Goal: Check status: Check status

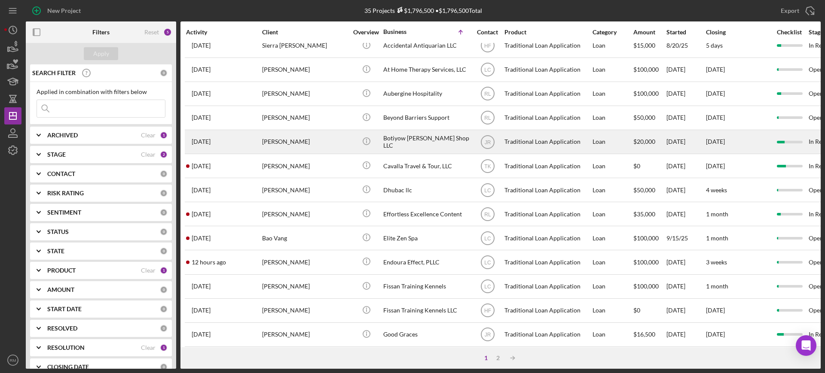
scroll to position [44, 0]
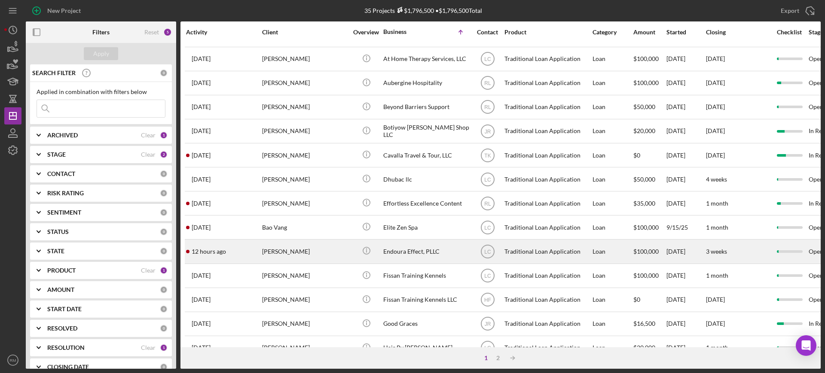
click at [252, 242] on div "12 hours ago [PERSON_NAME]" at bounding box center [223, 251] width 75 height 23
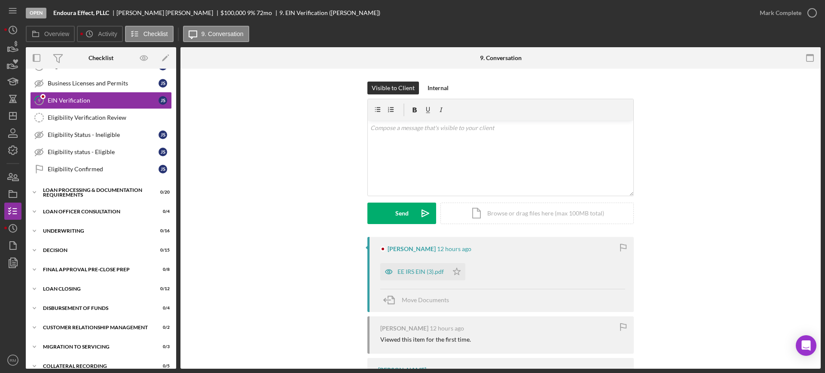
scroll to position [156, 0]
click at [77, 193] on div "Loan Processing & Documentation Requirements" at bounding box center [104, 192] width 122 height 10
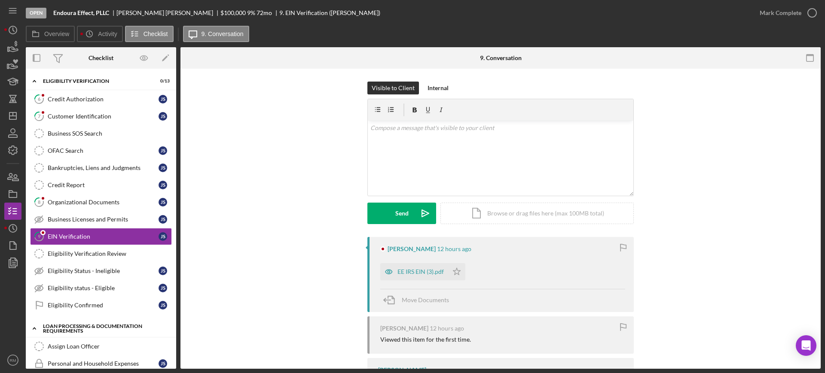
scroll to position [0, 0]
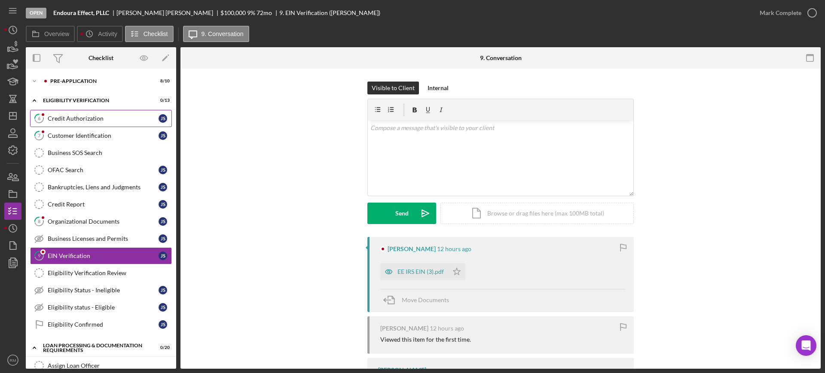
click at [93, 123] on link "6 Credit Authorization J S" at bounding box center [101, 118] width 142 height 17
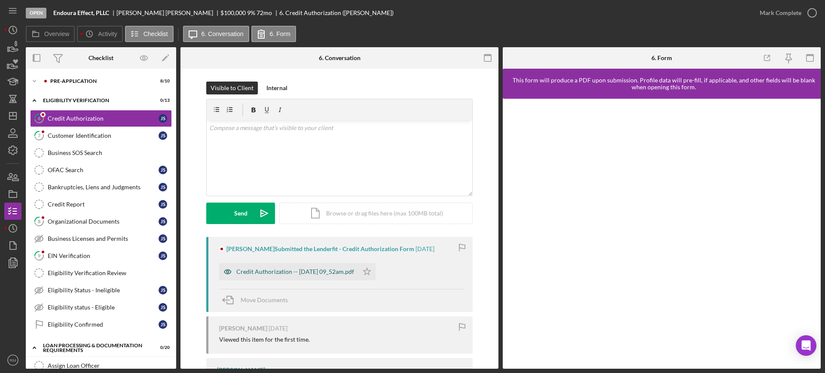
click at [319, 265] on div "Credit Authorization -- [DATE] 09_52am.pdf" at bounding box center [288, 271] width 139 height 17
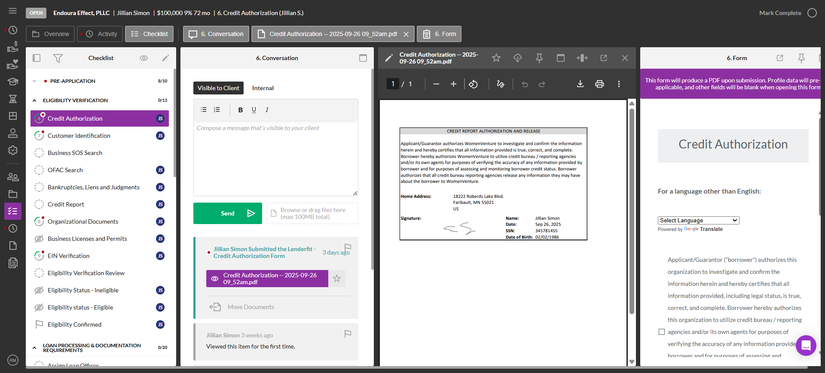
click at [66, 253] on img at bounding box center [412, 186] width 825 height 373
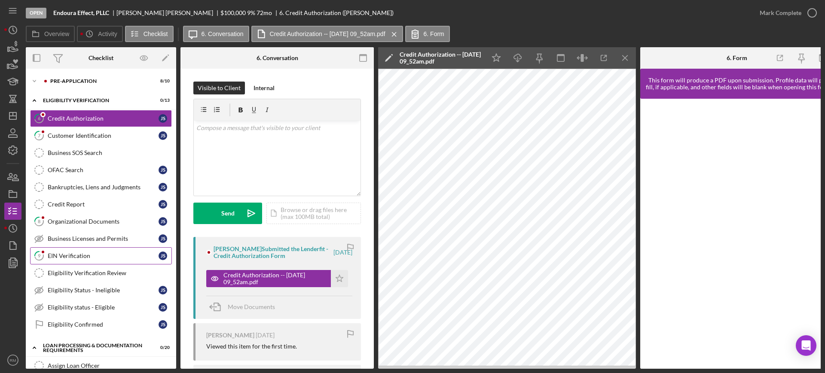
click at [98, 260] on link "9 EIN Verification J S" at bounding box center [101, 256] width 142 height 17
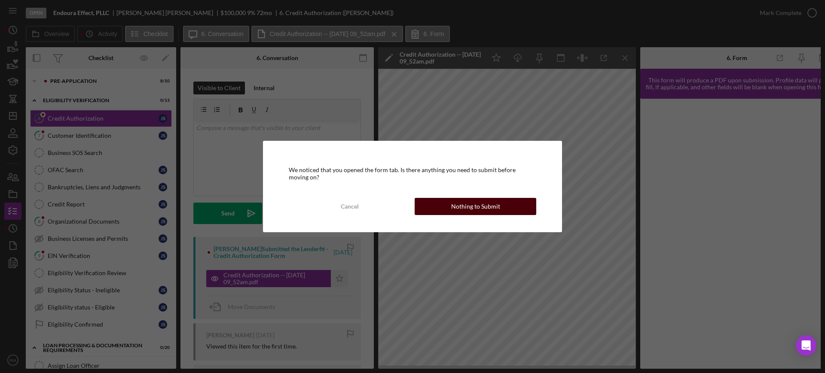
click at [490, 205] on div "Nothing to Submit" at bounding box center [475, 206] width 49 height 17
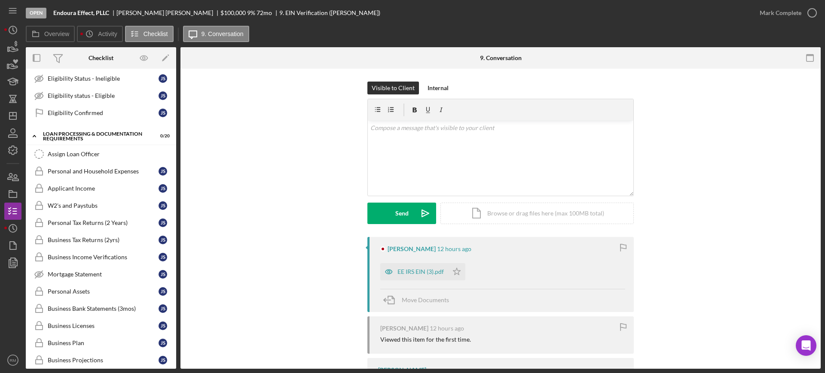
scroll to position [212, 0]
click at [75, 176] on link "Personal and Household Expenses Personal and Household Expenses J S" at bounding box center [101, 170] width 142 height 17
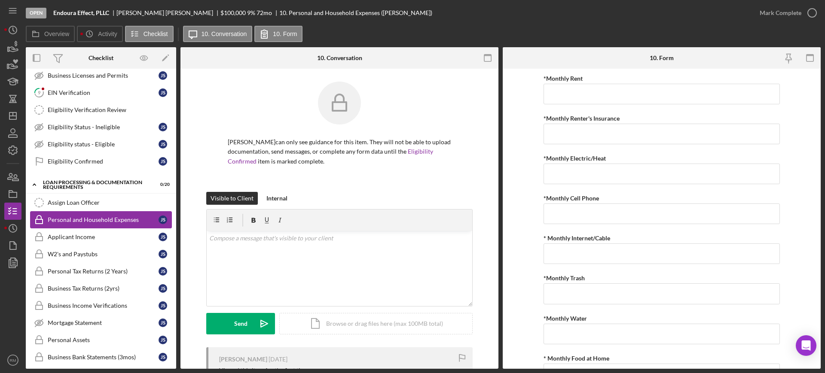
scroll to position [131, 0]
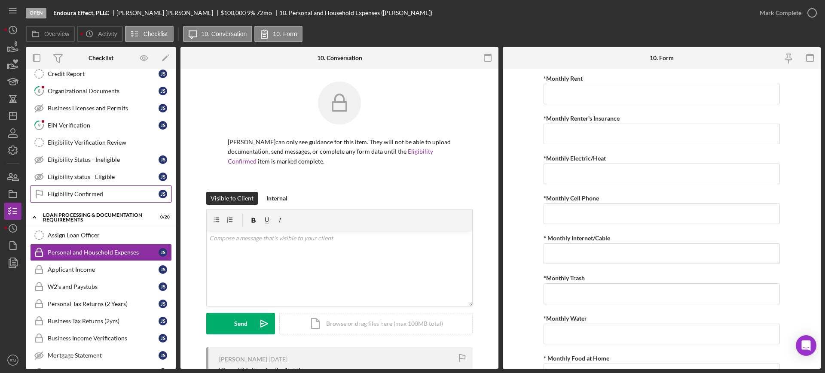
click at [116, 192] on div "Eligibility Confirmed" at bounding box center [103, 194] width 111 height 7
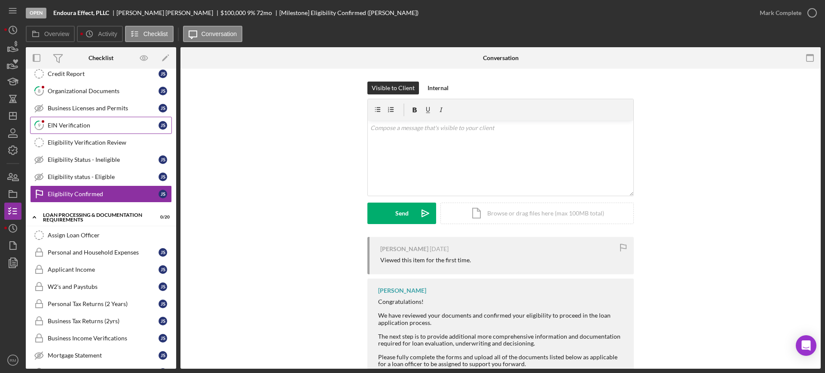
click at [110, 121] on link "9 EIN Verification J S" at bounding box center [101, 125] width 142 height 17
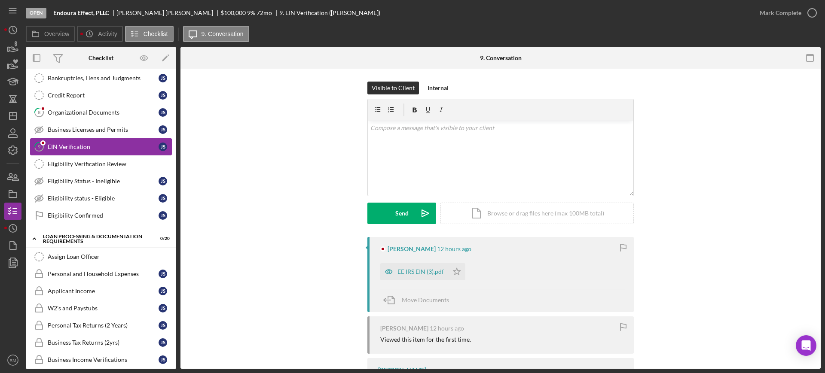
scroll to position [107, 0]
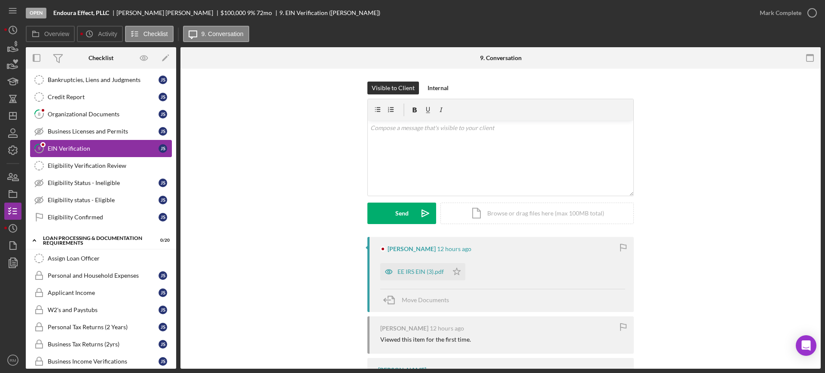
click at [110, 121] on link "8 Organizational Documents J S" at bounding box center [101, 114] width 142 height 17
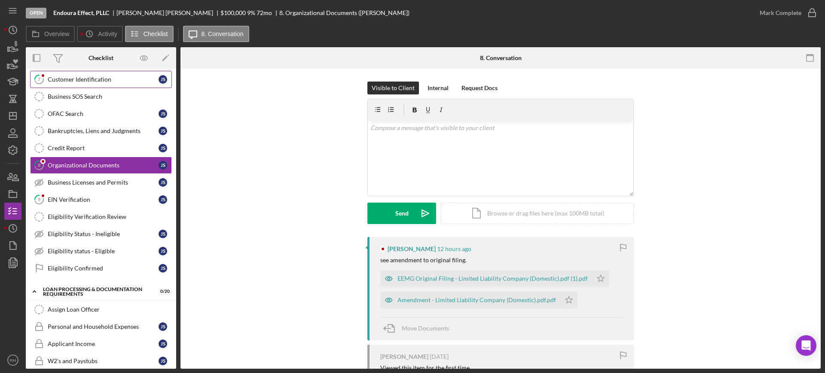
scroll to position [60, 0]
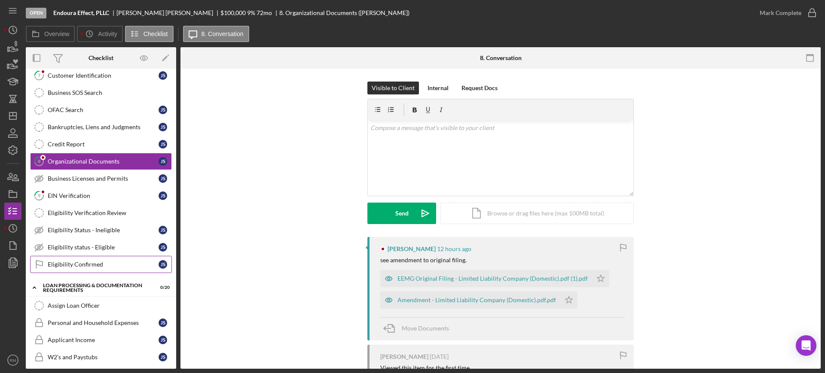
click at [57, 259] on link "Eligibility Confirmed Eligibility Confirmed J S" at bounding box center [101, 264] width 142 height 17
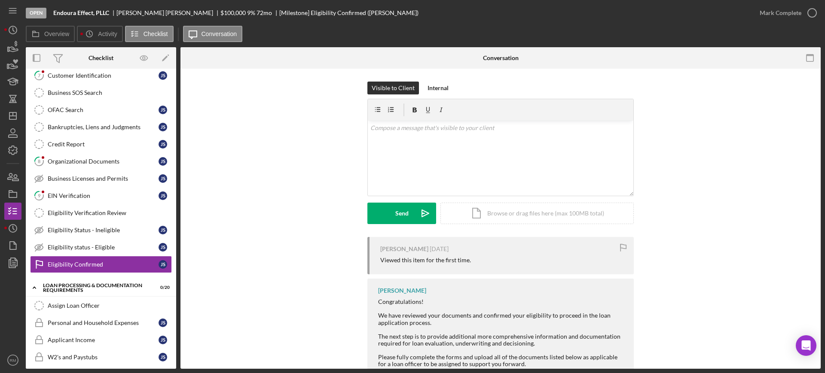
scroll to position [27, 0]
